Goal: Task Accomplishment & Management: Use online tool/utility

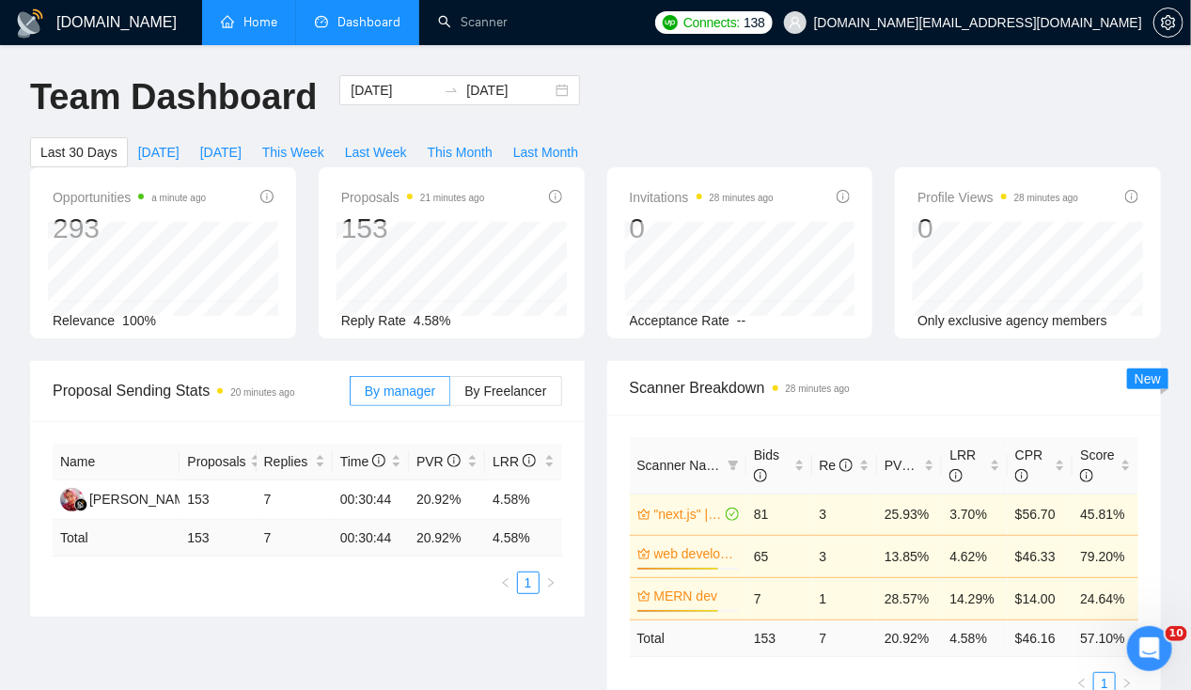
click at [253, 22] on link "Home" at bounding box center [249, 22] width 56 height 16
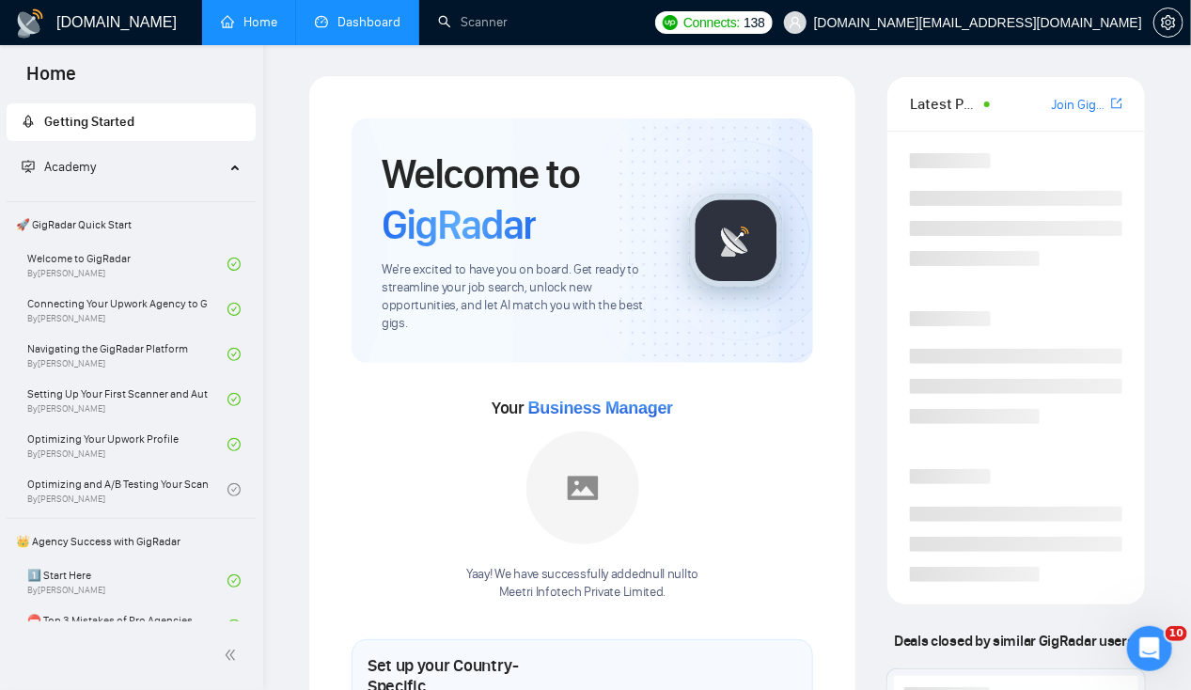
click at [356, 25] on link "Dashboard" at bounding box center [358, 22] width 86 height 16
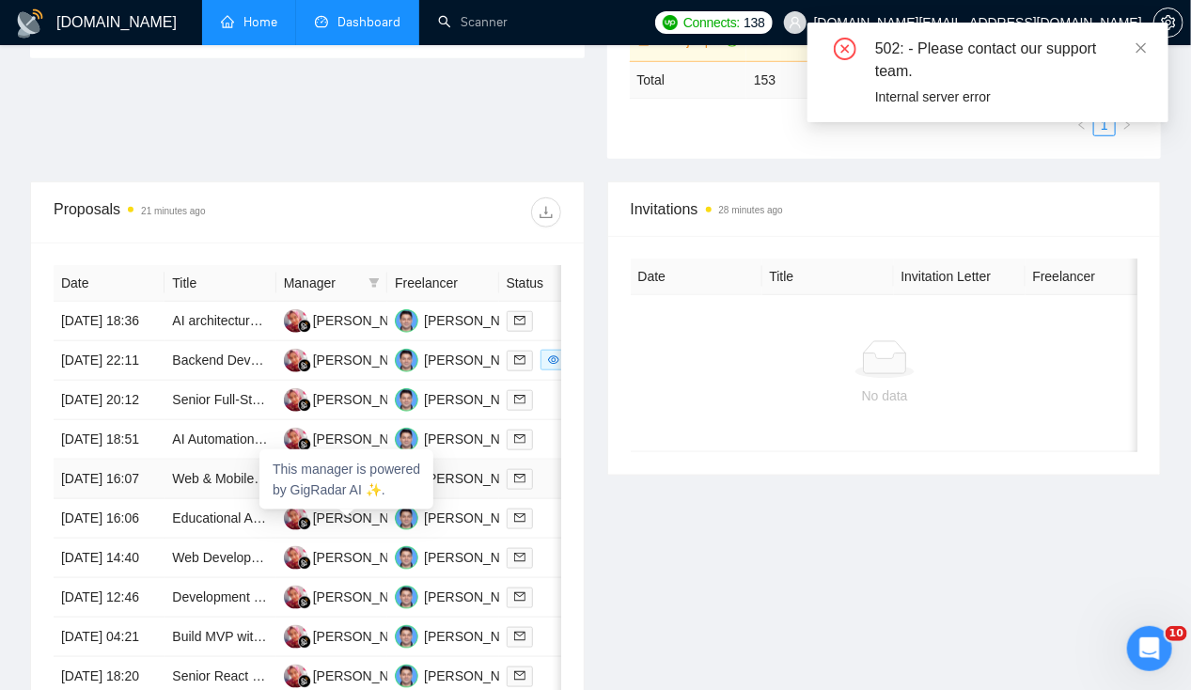
scroll to position [0, 1]
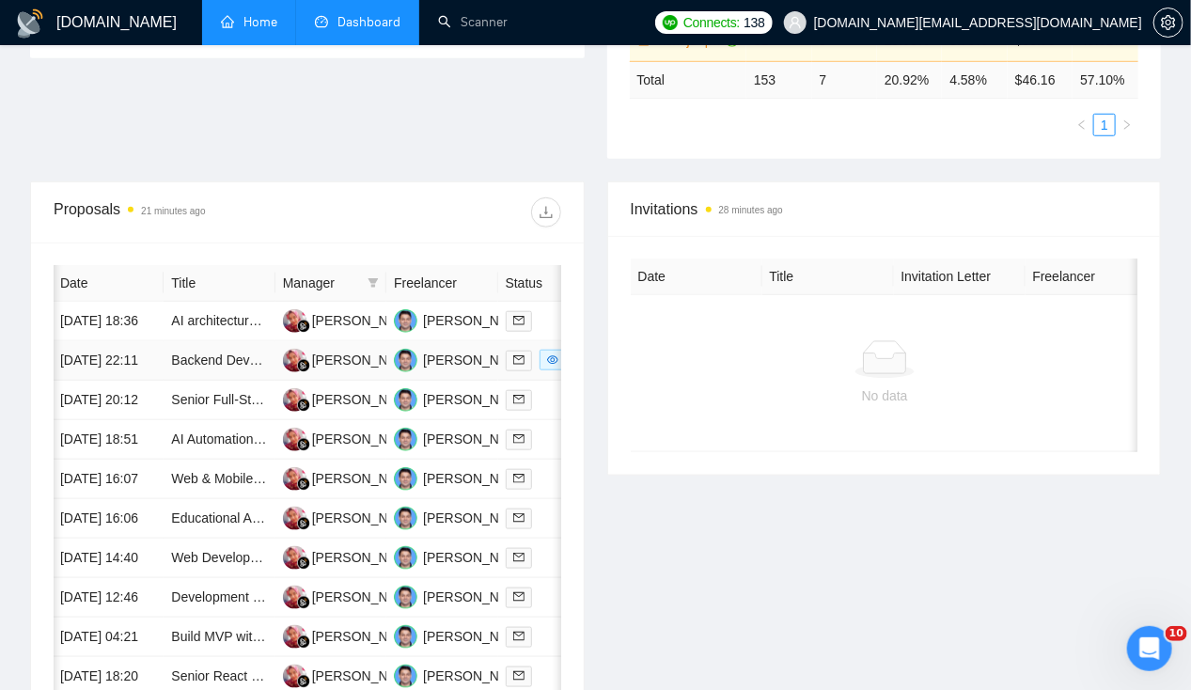
click at [148, 375] on td "[DATE] 22:11" at bounding box center [108, 360] width 111 height 39
click at [108, 302] on td "26 Aug, 2025 18:36" at bounding box center [108, 321] width 111 height 39
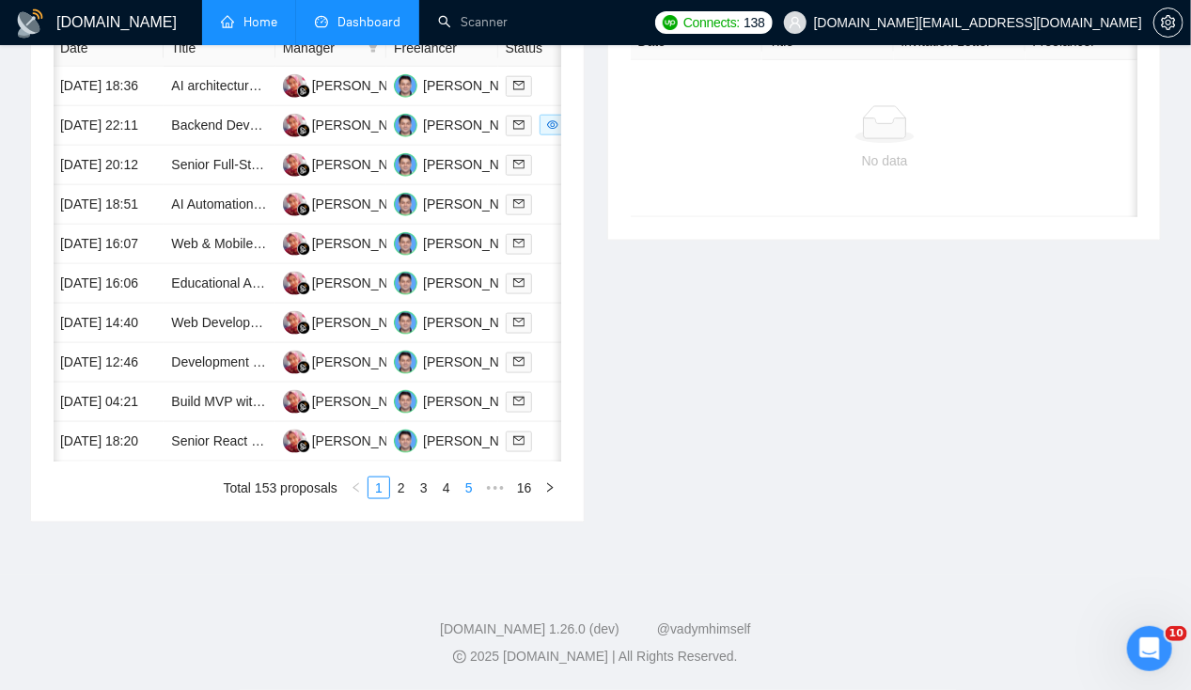
click at [474, 488] on link "5" at bounding box center [469, 488] width 21 height 21
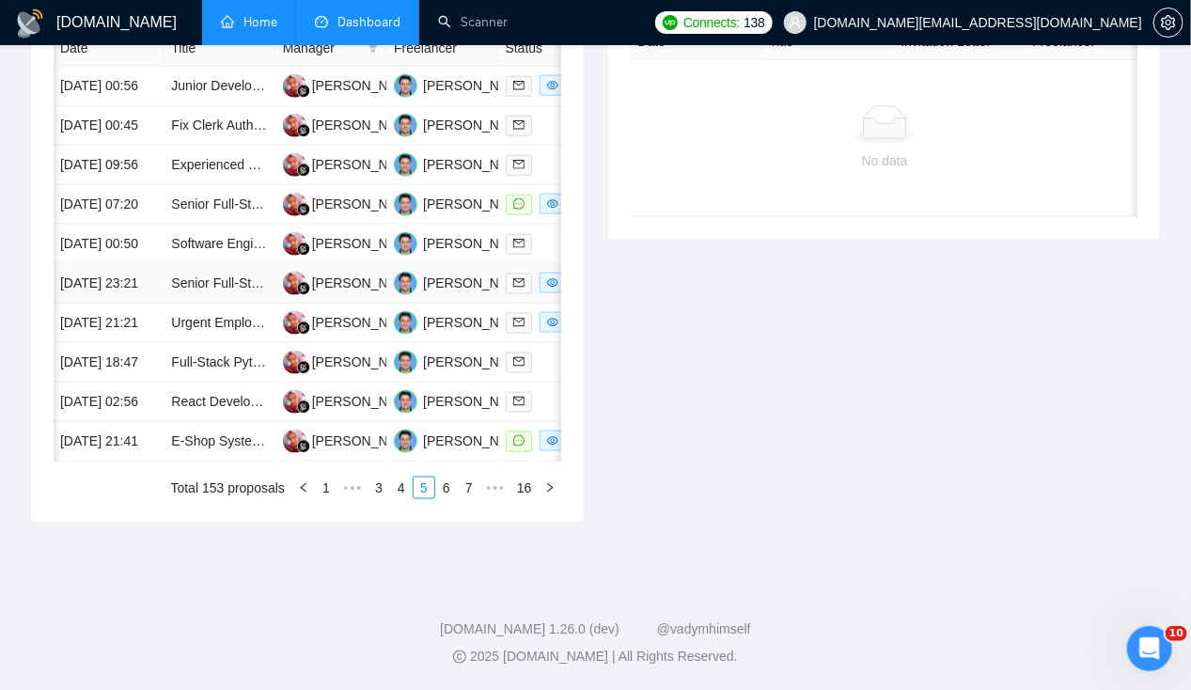
click at [115, 264] on td "16 Aug, 2025 23:21" at bounding box center [108, 283] width 111 height 39
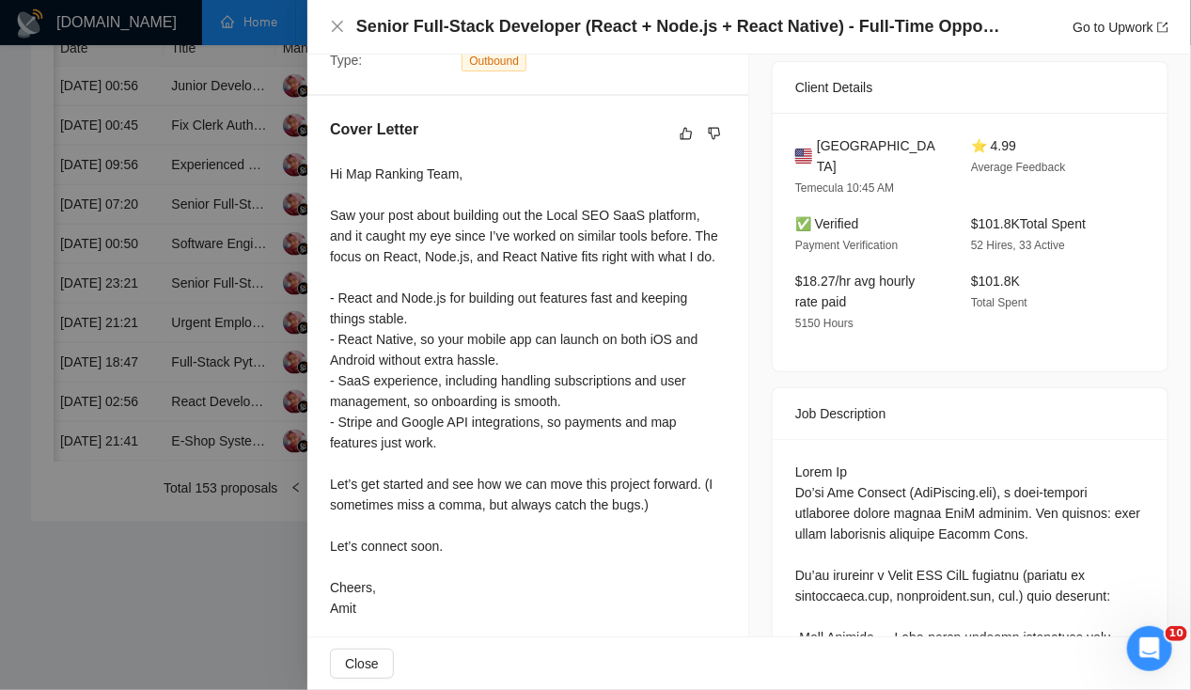
scroll to position [431, 0]
click at [205, 377] on div at bounding box center [595, 345] width 1191 height 690
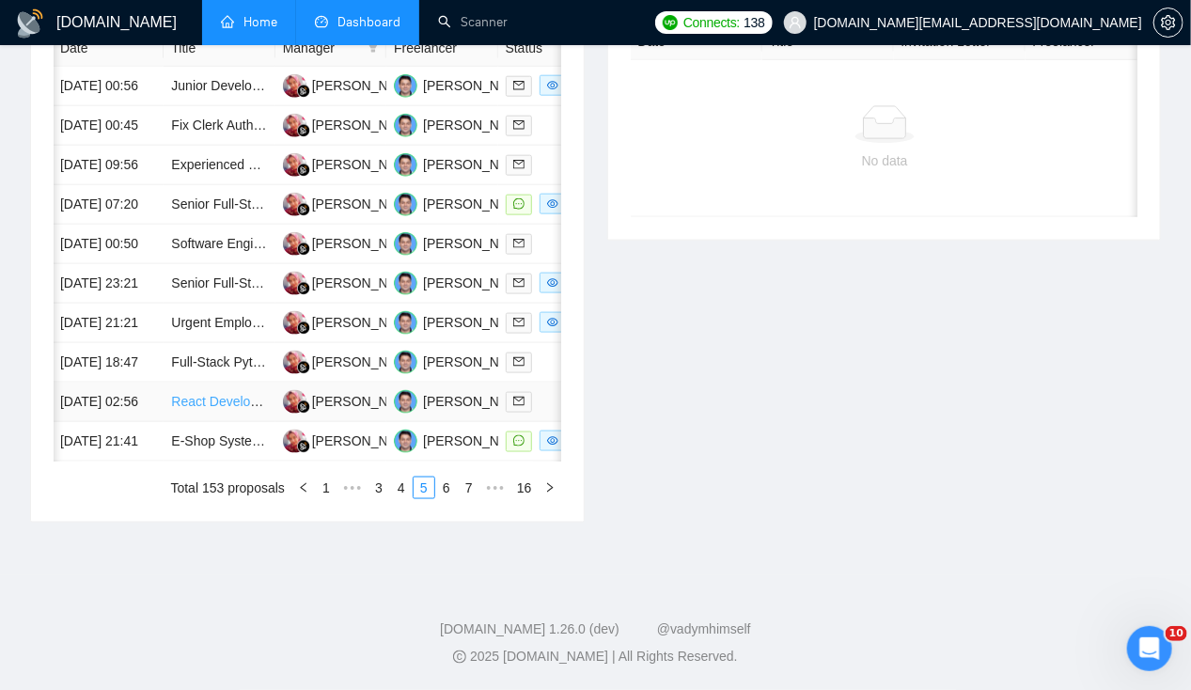
click at [190, 394] on link "React Developer Needed to Enhance Existing AI Voice App" at bounding box center [343, 401] width 345 height 15
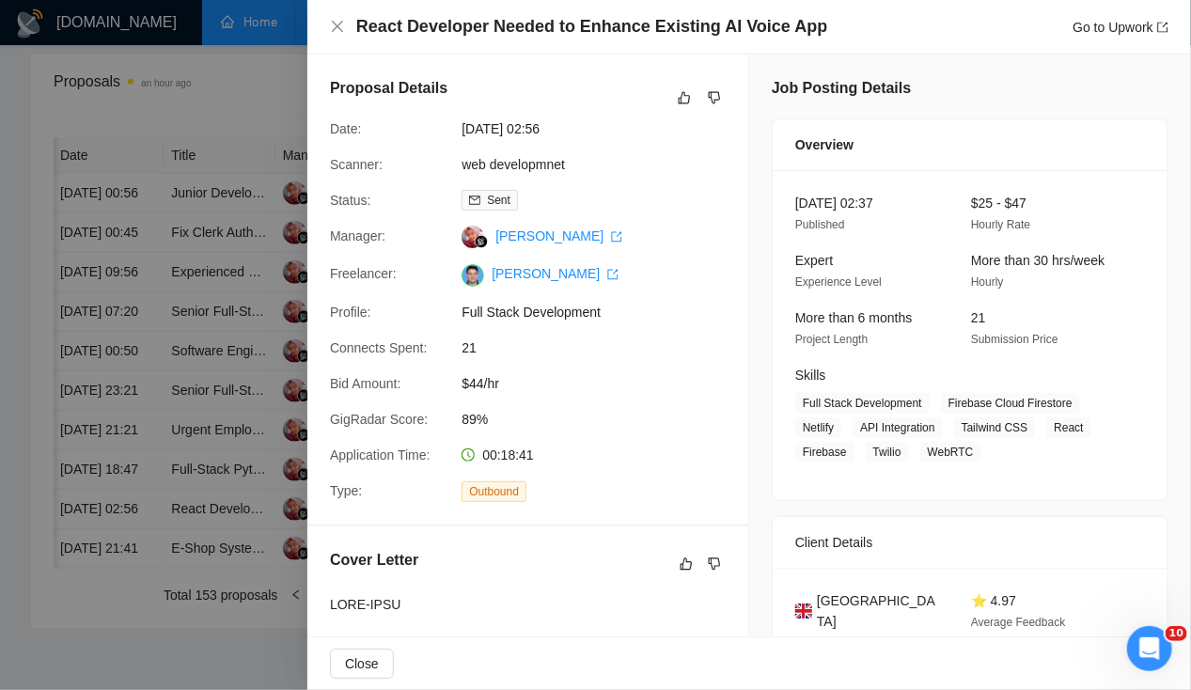
scroll to position [948, 0]
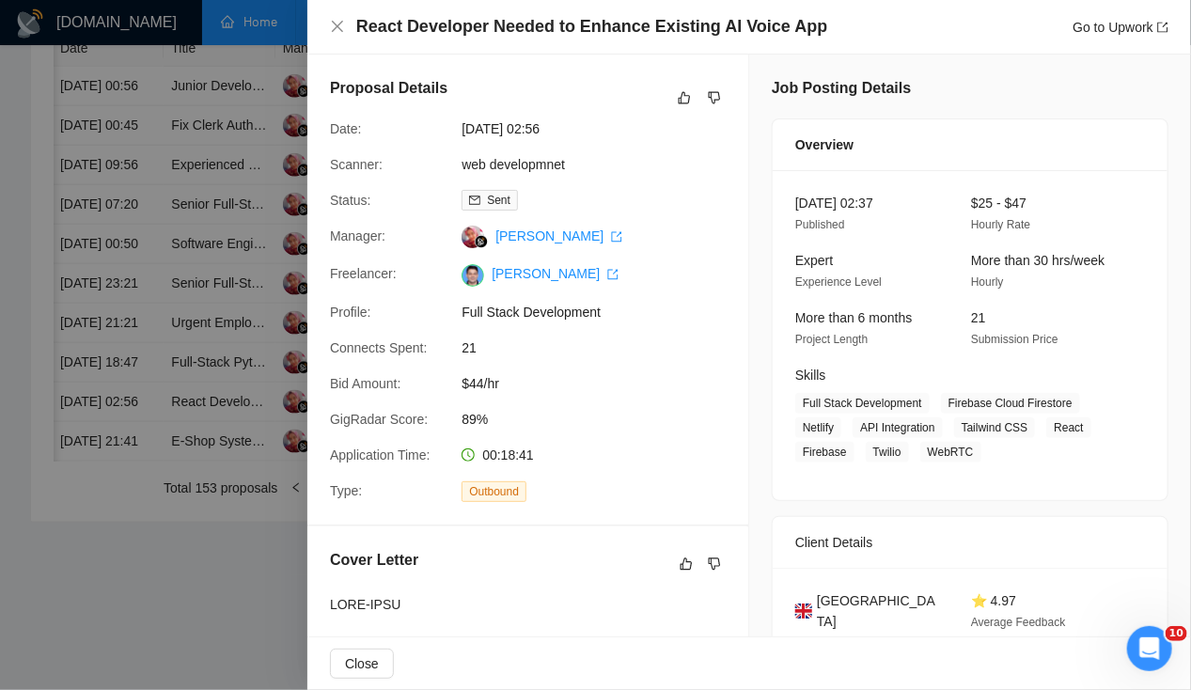
click at [220, 523] on div at bounding box center [595, 345] width 1191 height 690
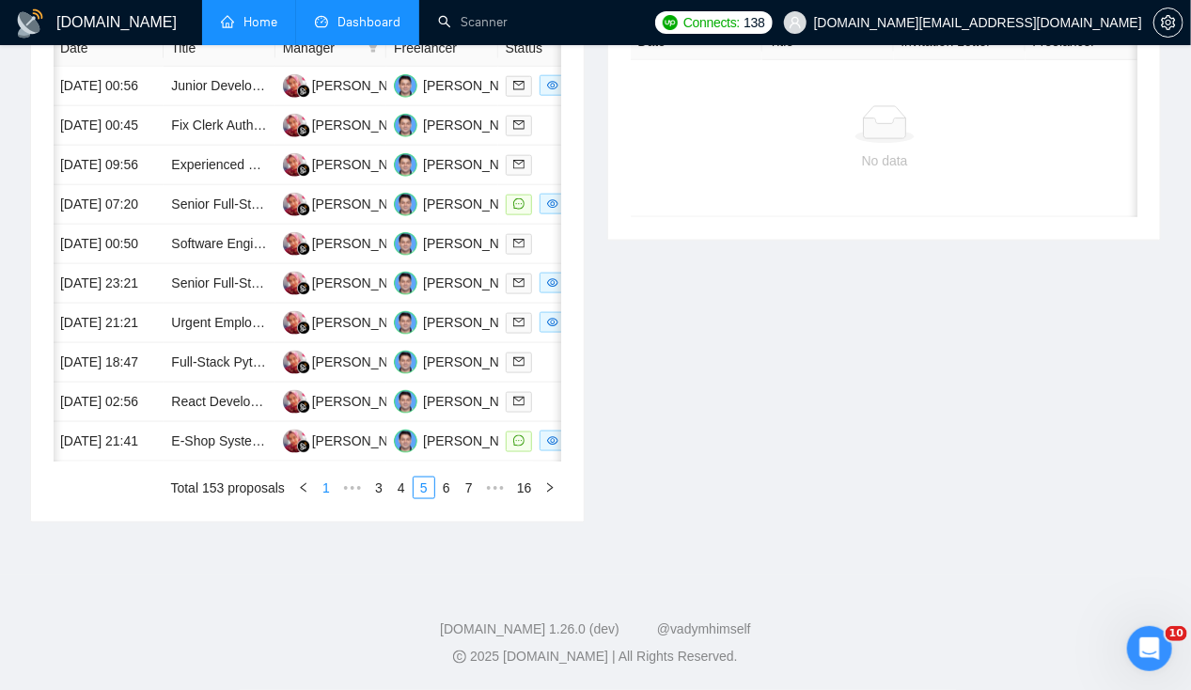
click at [337, 483] on link "1" at bounding box center [326, 488] width 21 height 21
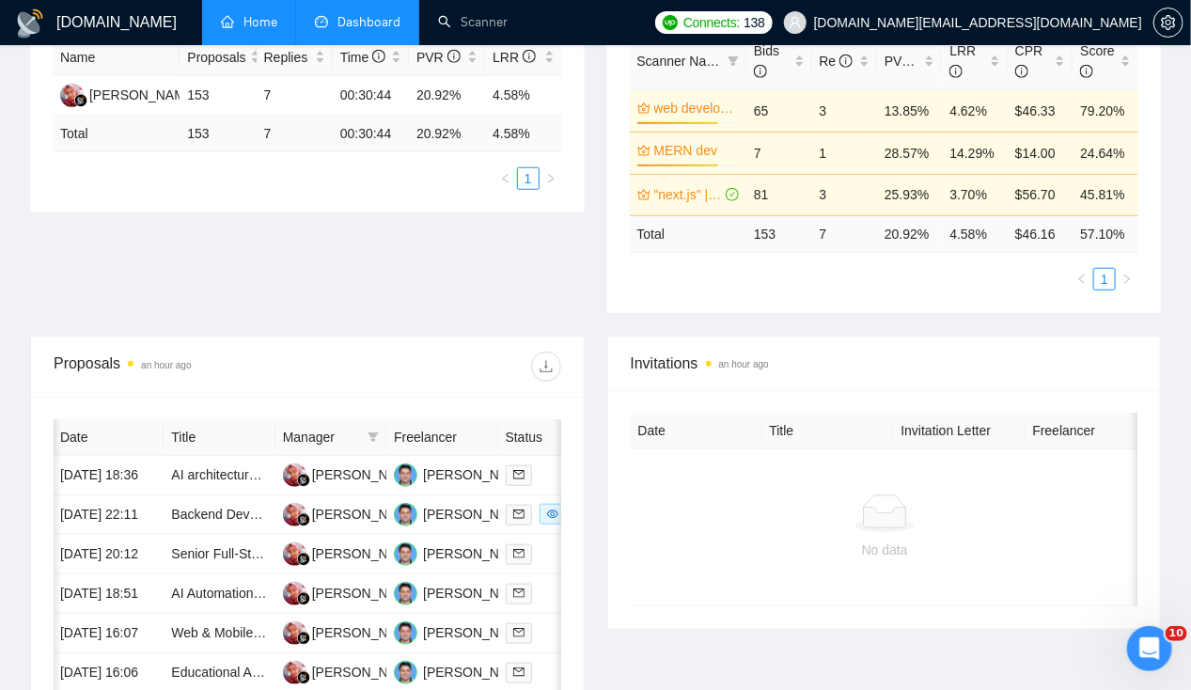
scroll to position [679, 0]
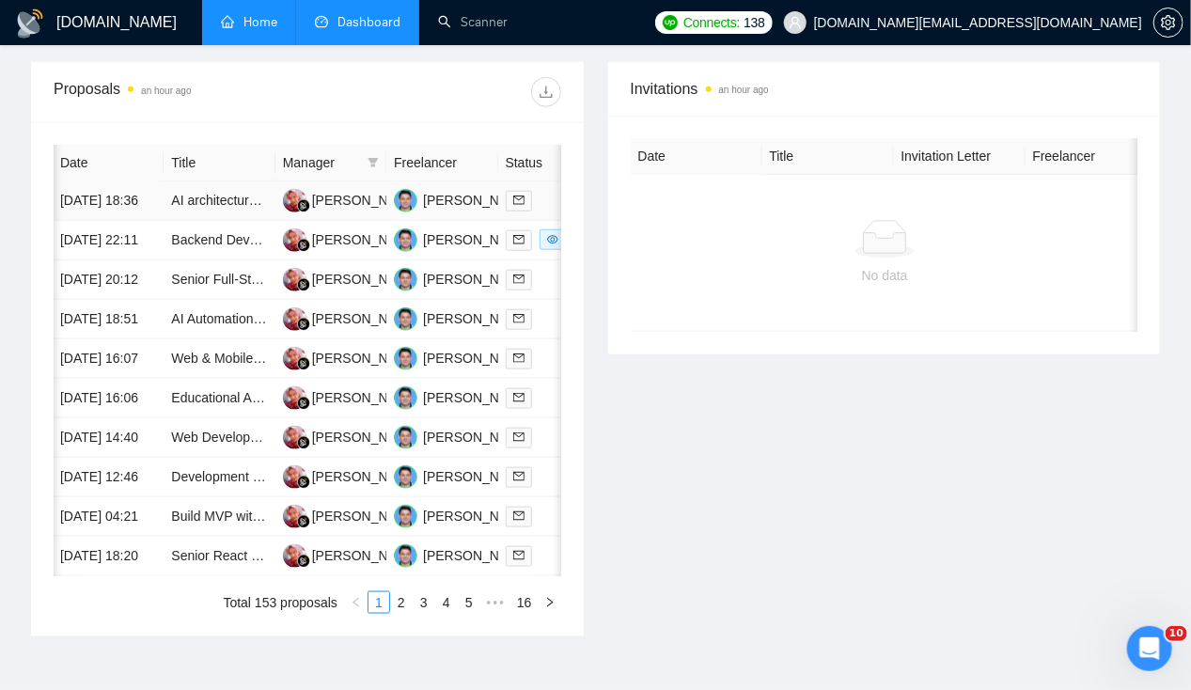
click at [214, 187] on td "AI architecture and workflow" at bounding box center [219, 200] width 111 height 39
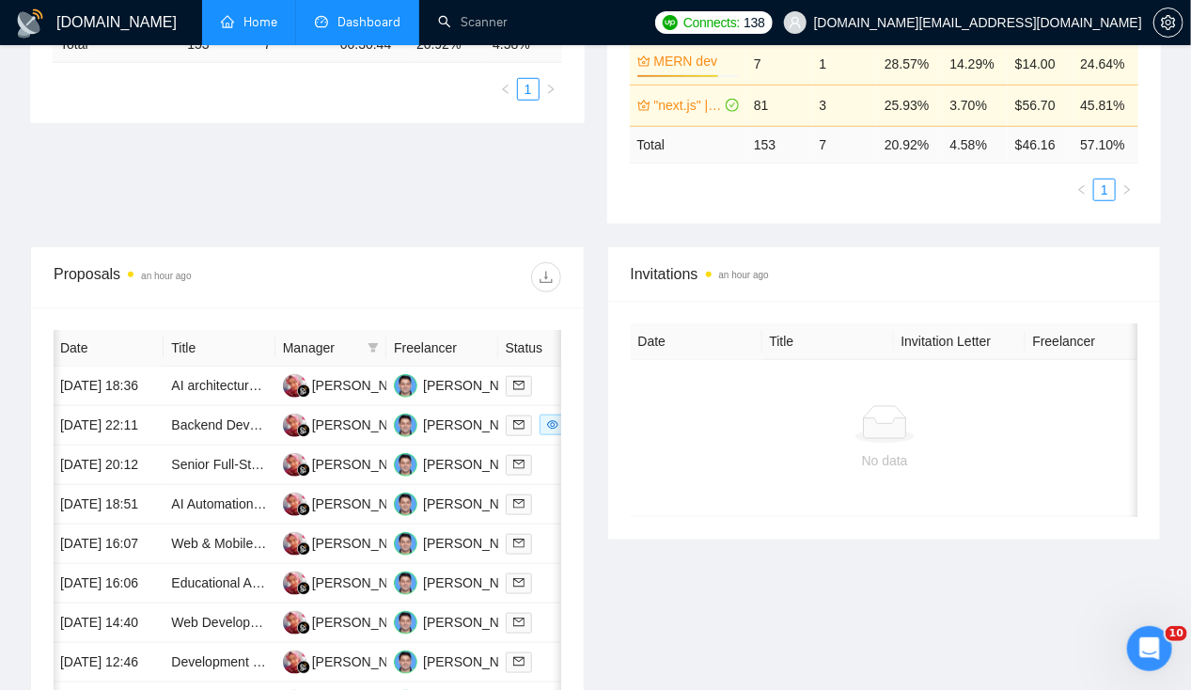
scroll to position [495, 0]
click at [100, 418] on td "[DATE] 22:11" at bounding box center [108, 424] width 111 height 39
click at [107, 413] on td "[DATE] 22:11" at bounding box center [108, 424] width 111 height 39
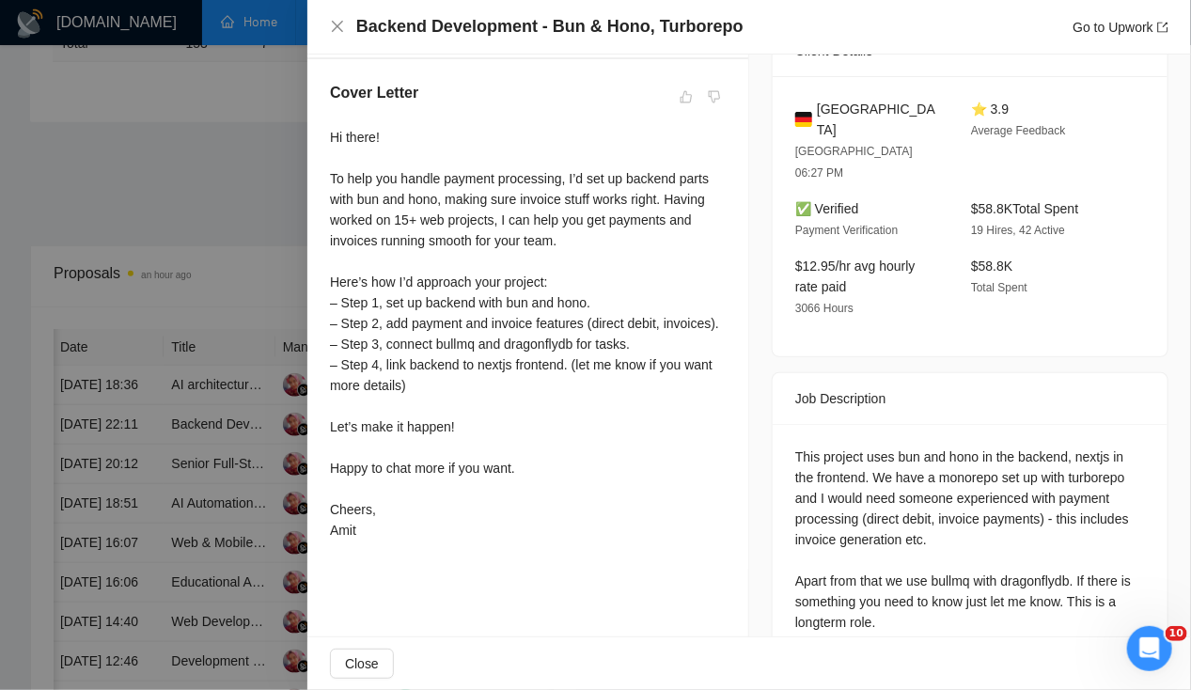
click at [90, 359] on div at bounding box center [595, 345] width 1191 height 690
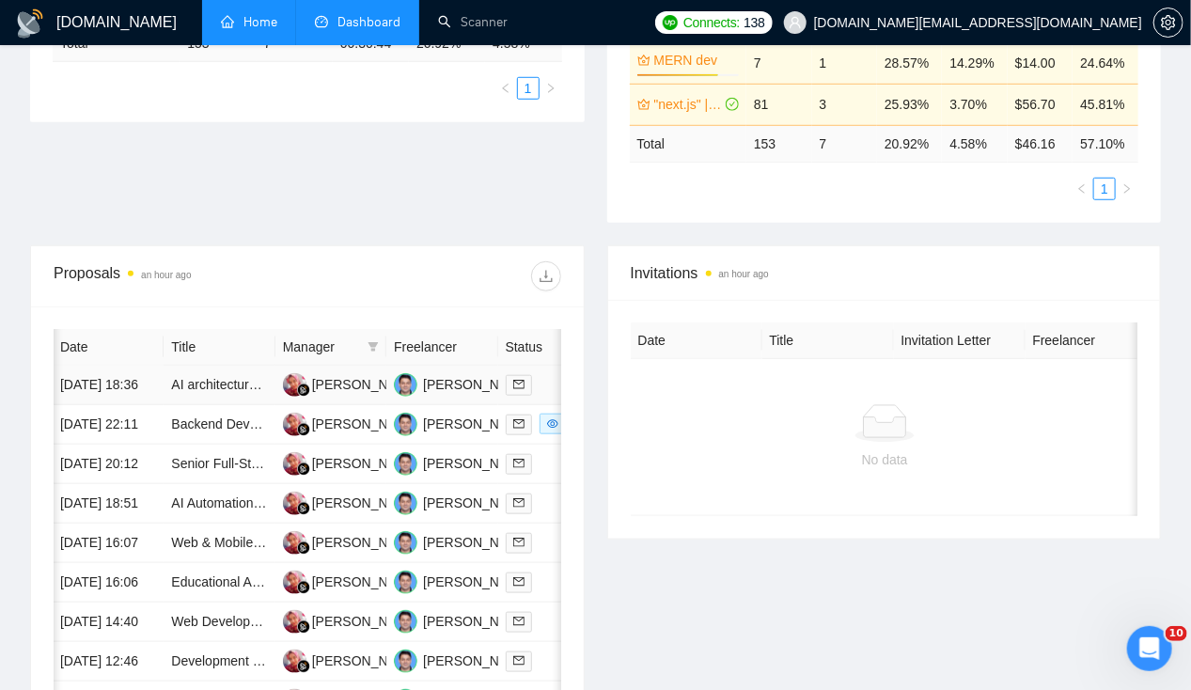
click at [90, 366] on td "26 Aug, 2025 18:36" at bounding box center [108, 385] width 111 height 39
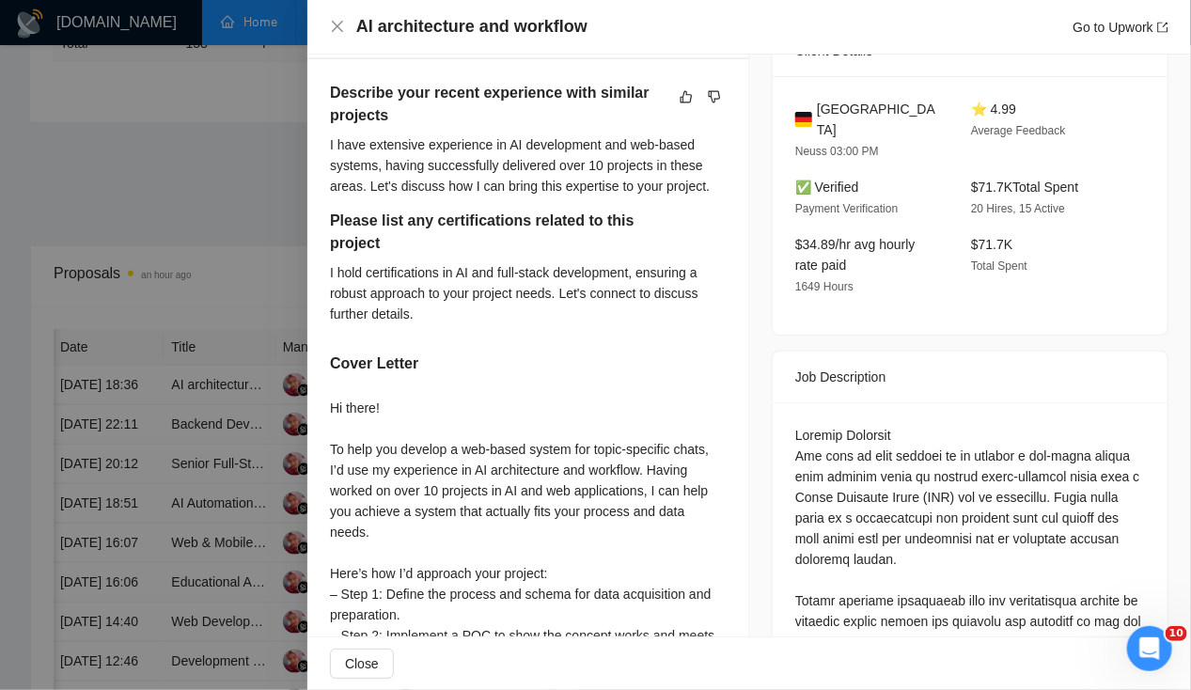
click at [105, 478] on div at bounding box center [595, 345] width 1191 height 690
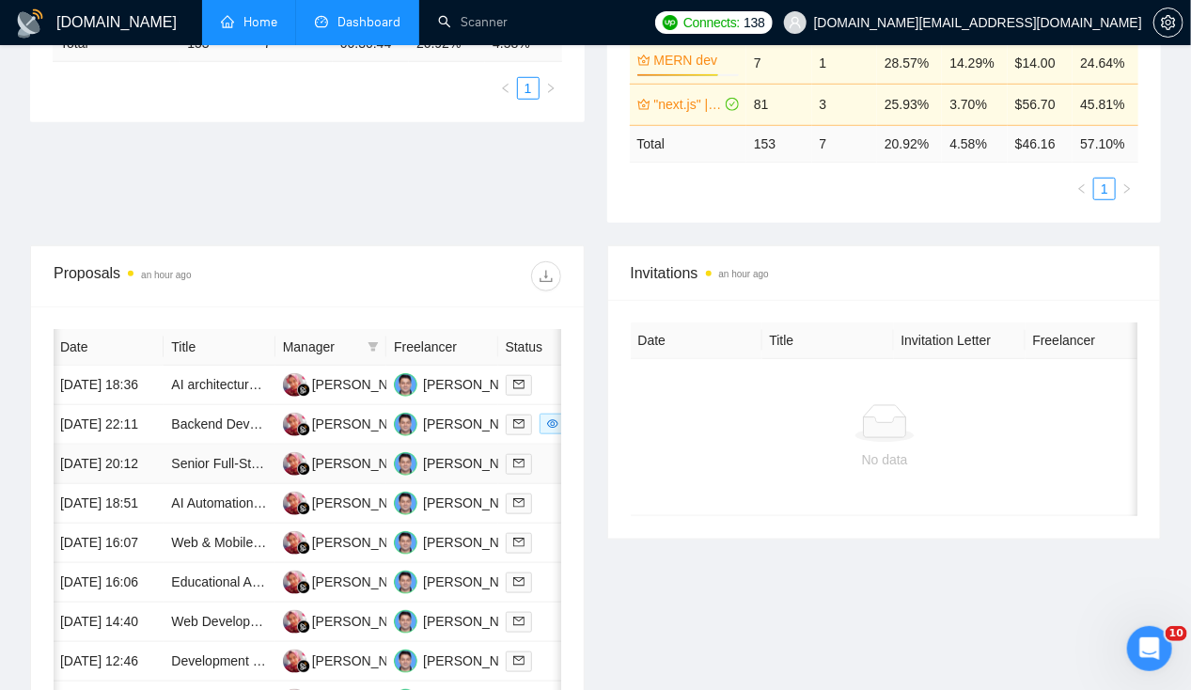
click at [99, 465] on td "[DATE] 20:12" at bounding box center [108, 464] width 111 height 39
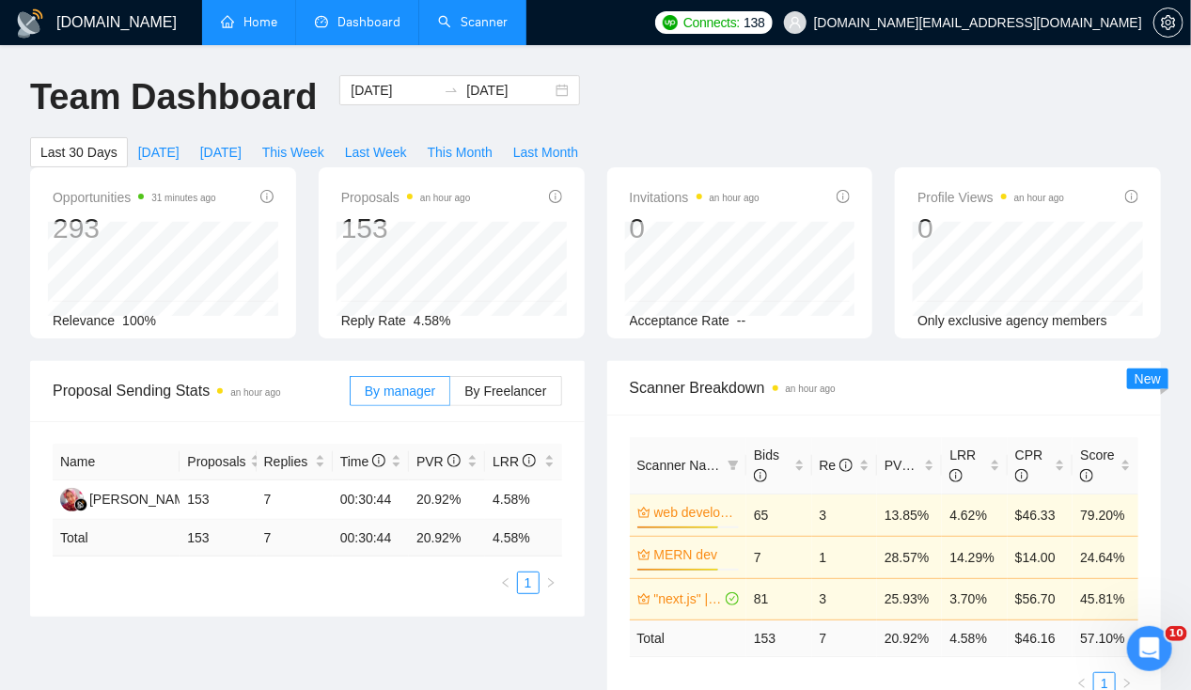
click at [464, 24] on link "Scanner" at bounding box center [473, 22] width 70 height 16
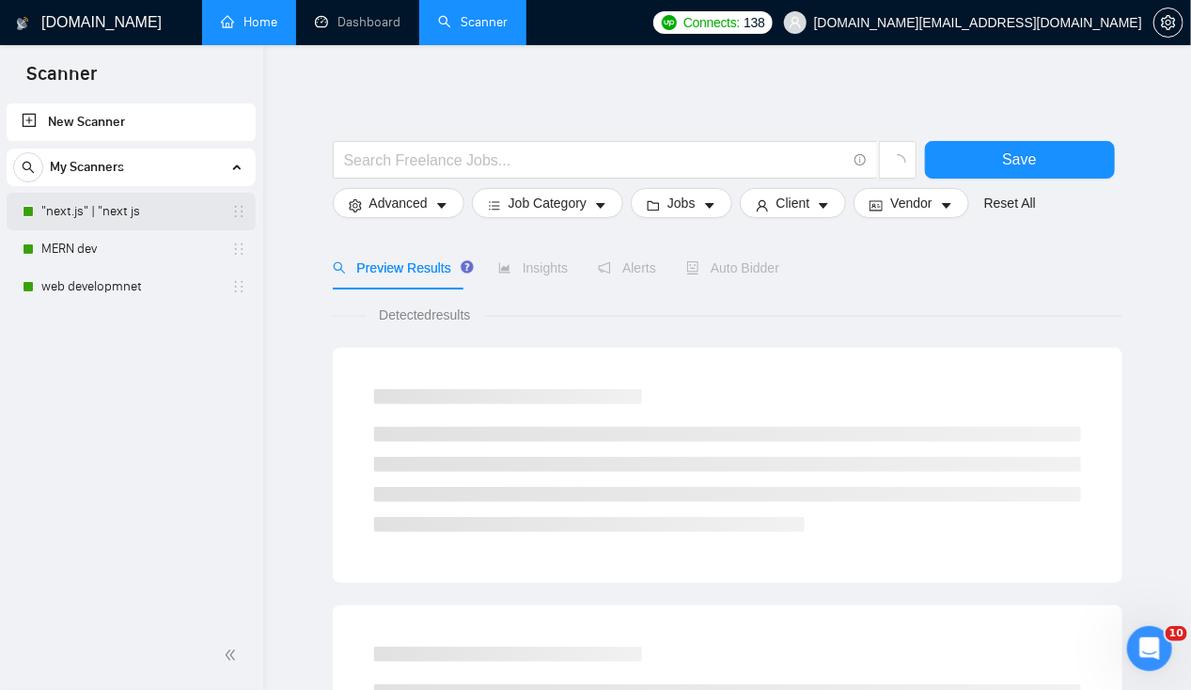
click at [108, 228] on link ""next.js" | "next js" at bounding box center [130, 212] width 179 height 38
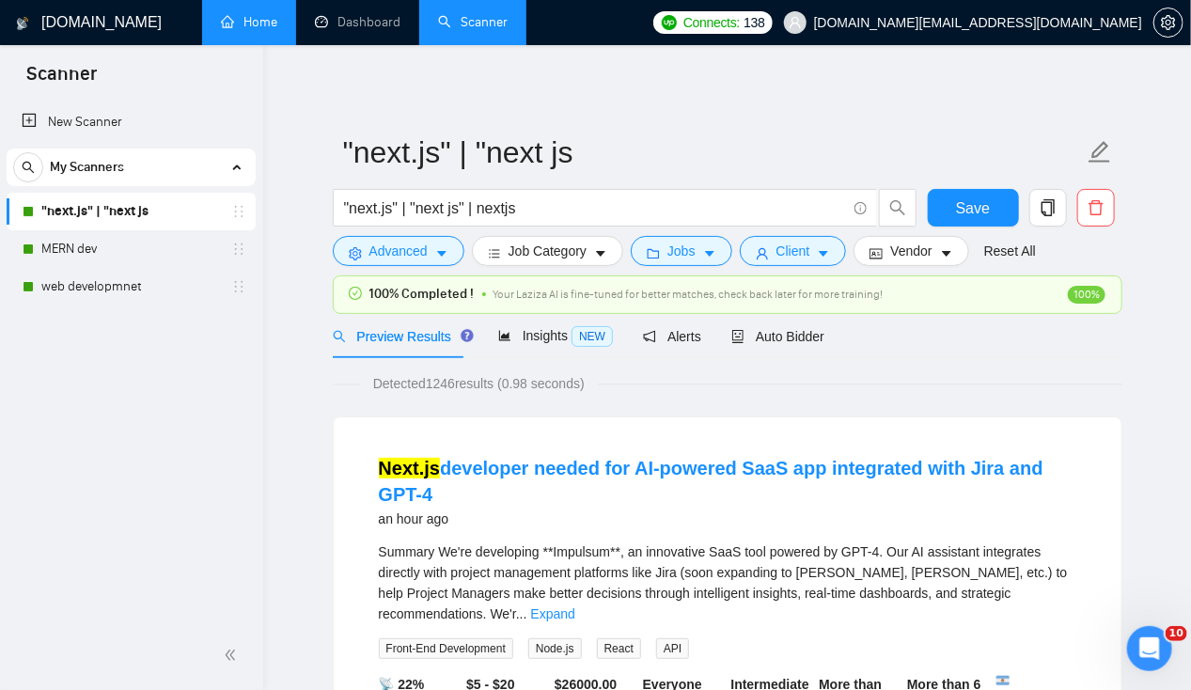
scroll to position [1, 0]
click at [768, 336] on span "Auto Bidder" at bounding box center [778, 335] width 93 height 15
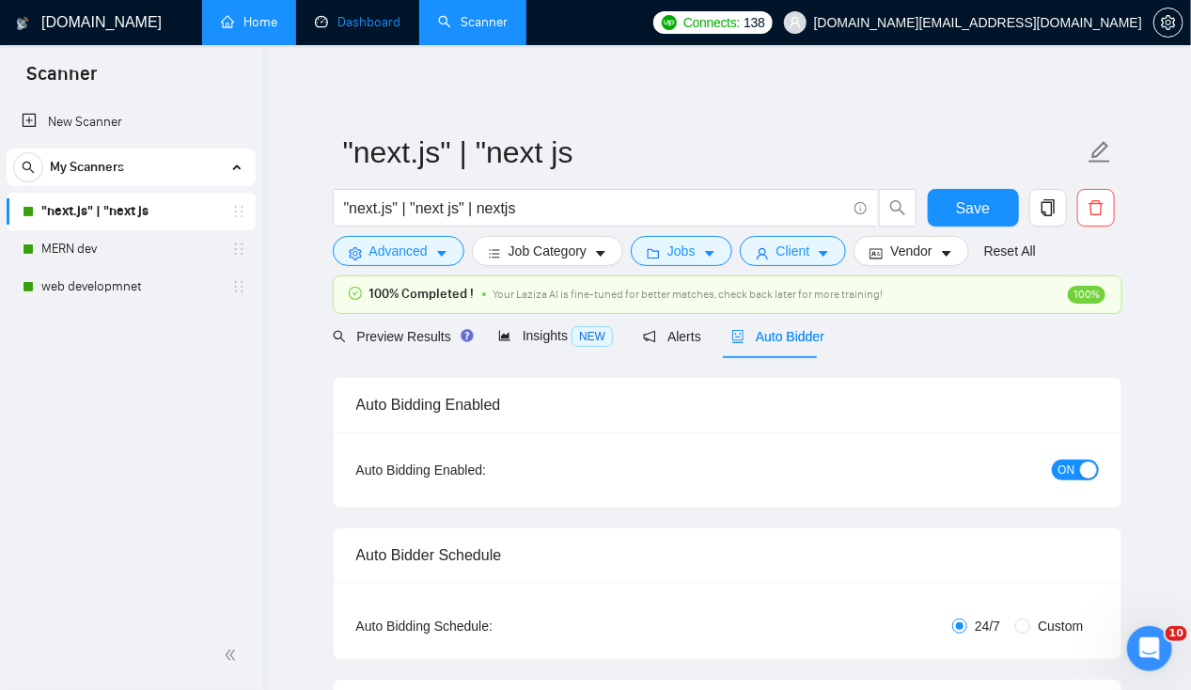
click at [317, 15] on link "Dashboard" at bounding box center [358, 22] width 86 height 16
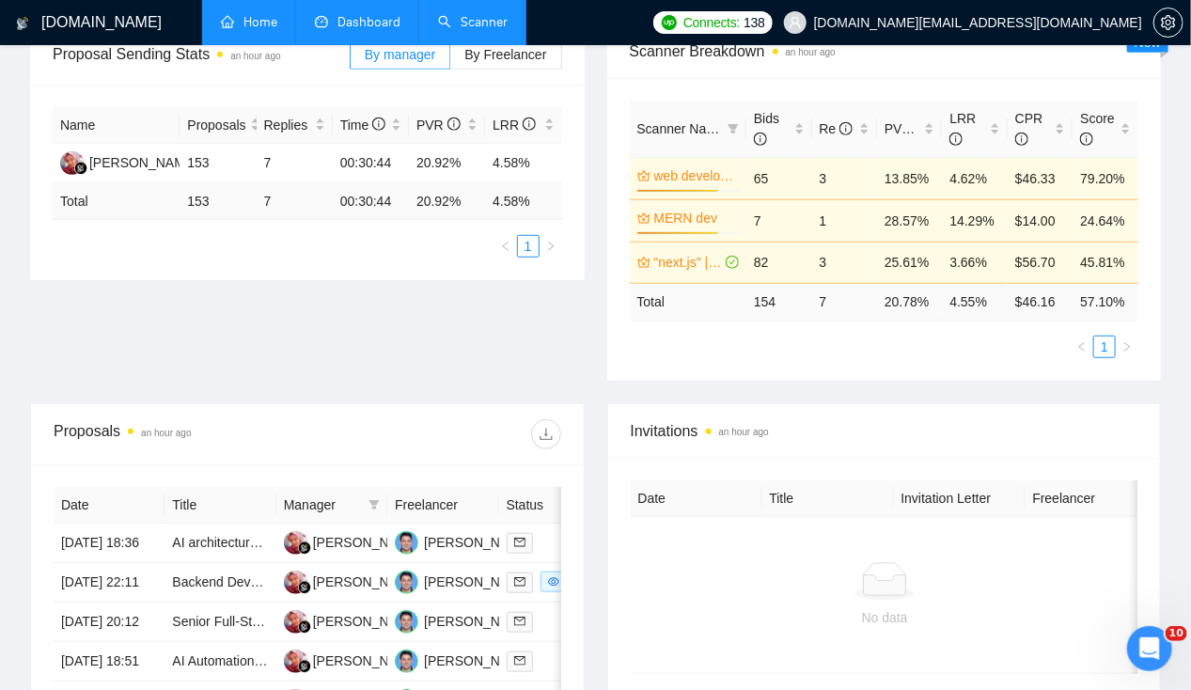
scroll to position [410, 0]
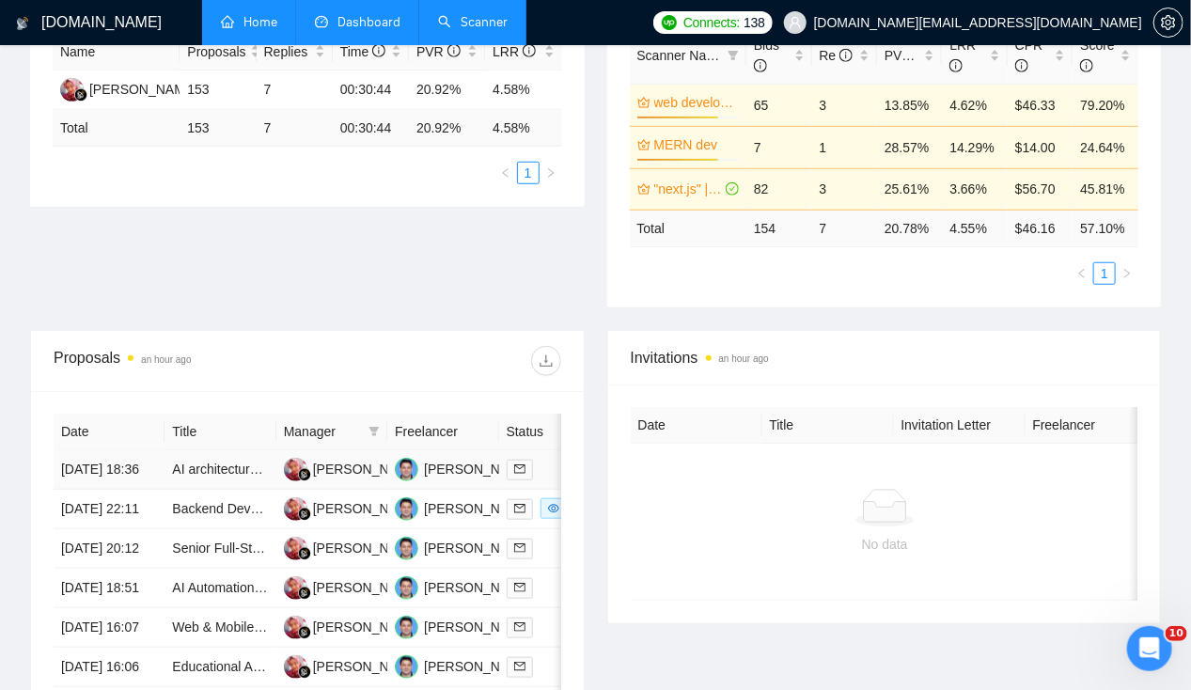
click at [136, 450] on td "26 Aug, 2025 18:36" at bounding box center [109, 469] width 111 height 39
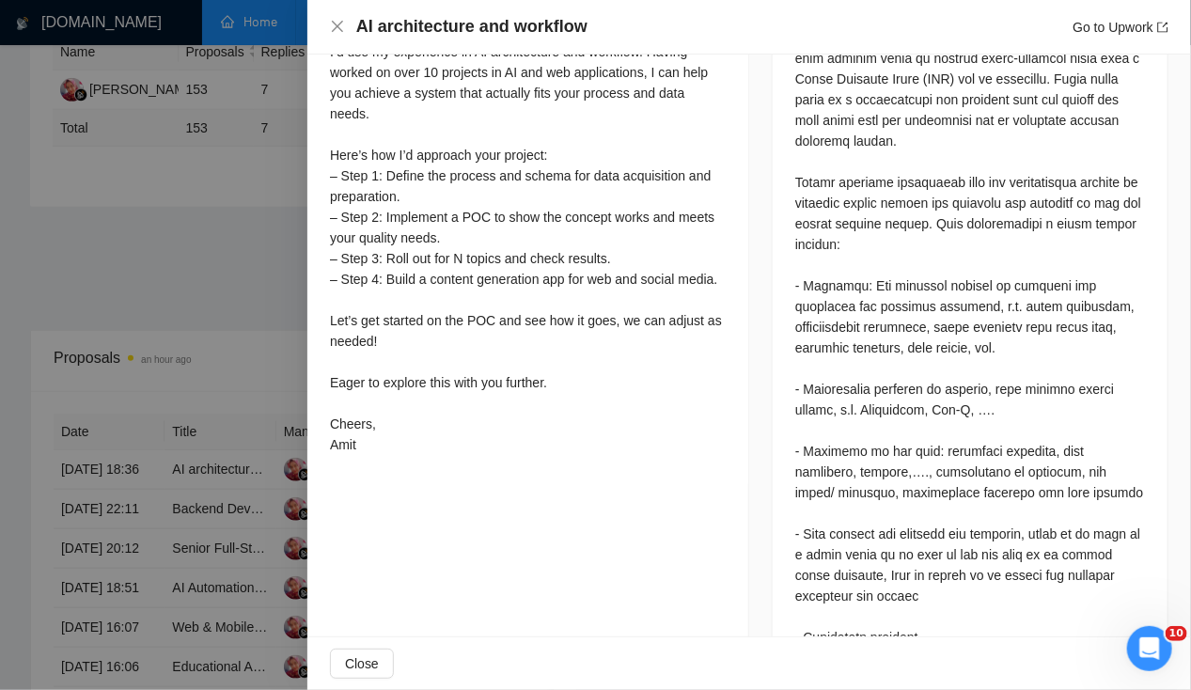
scroll to position [886, 0]
click at [35, 221] on div at bounding box center [595, 345] width 1191 height 690
